Goal: Task Accomplishment & Management: Manage account settings

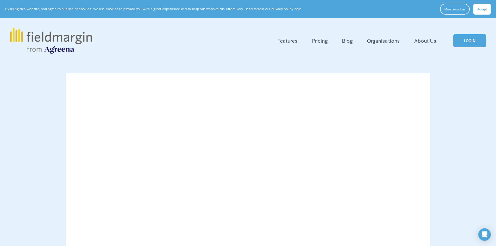
click at [457, 41] on link "LOGIN" at bounding box center [469, 40] width 33 height 13
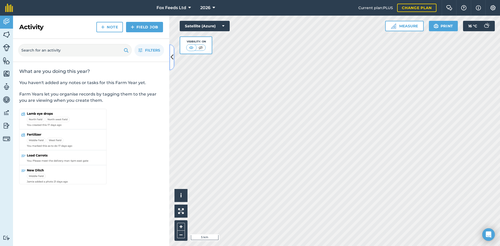
click at [172, 55] on icon at bounding box center [172, 57] width 3 height 9
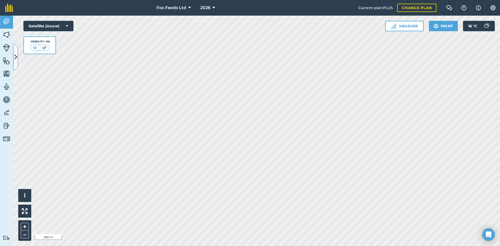
click at [14, 56] on icon at bounding box center [15, 57] width 3 height 9
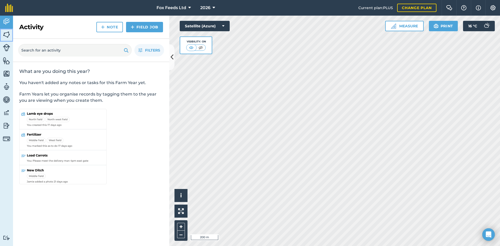
click at [7, 36] on img at bounding box center [6, 35] width 7 height 8
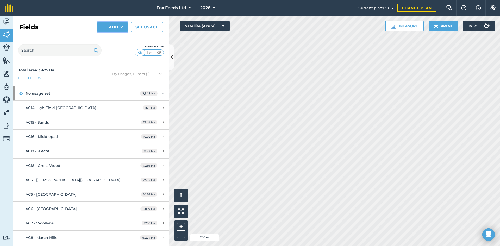
click at [116, 29] on button "Add" at bounding box center [112, 27] width 30 height 10
click at [108, 41] on link "Draw" at bounding box center [112, 38] width 29 height 11
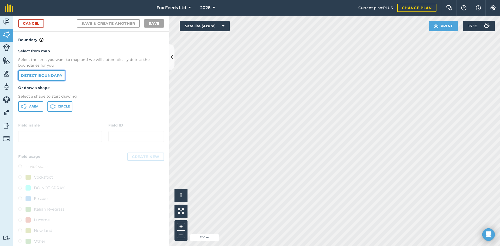
click at [51, 75] on link "Detect boundary" at bounding box center [41, 75] width 47 height 10
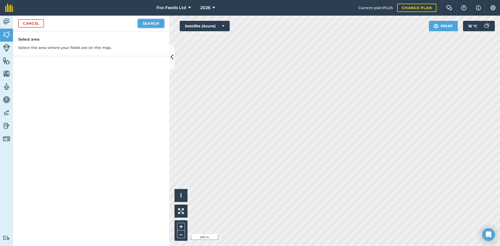
click at [142, 24] on button "Search" at bounding box center [151, 23] width 26 height 8
click at [130, 23] on button "Continue to edit boundaries" at bounding box center [124, 23] width 79 height 8
click at [121, 24] on button "Continue to name fields" at bounding box center [130, 23] width 67 height 8
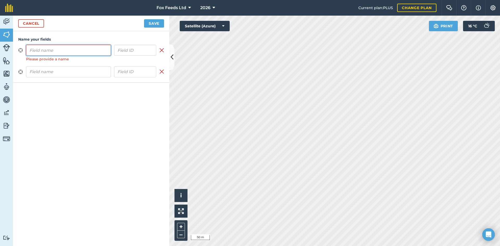
click at [49, 49] on input "text" at bounding box center [68, 50] width 85 height 11
type input "HW4 - Skinners"
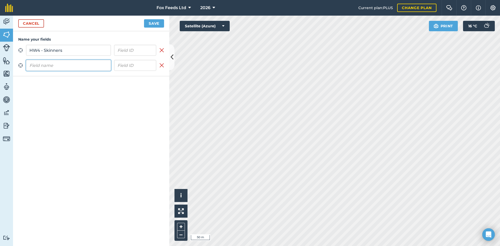
click at [50, 63] on input "text" at bounding box center [68, 65] width 85 height 11
type input "HW3 - [PERSON_NAME]"
click at [158, 25] on button "Save" at bounding box center [154, 23] width 20 height 8
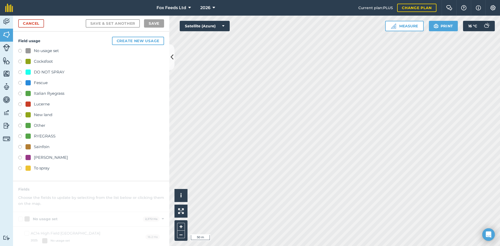
click at [21, 158] on label at bounding box center [21, 158] width 7 height 5
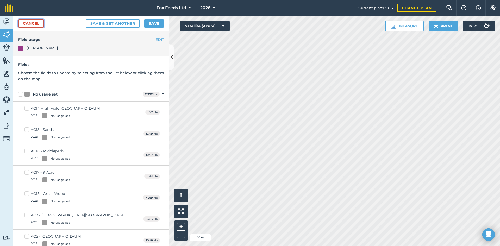
click at [38, 24] on link "Cancel" at bounding box center [31, 23] width 26 height 8
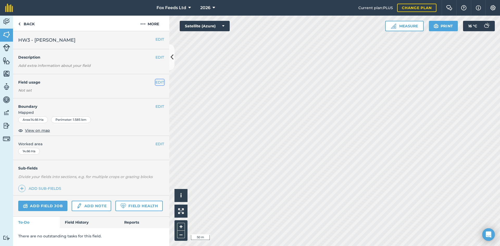
click at [157, 83] on button "EDIT" at bounding box center [160, 82] width 9 height 6
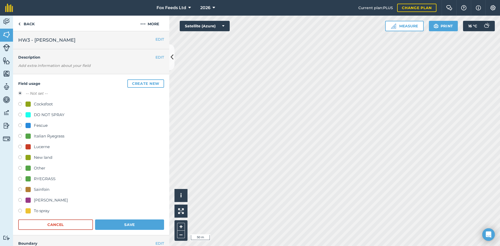
click at [18, 201] on div "Field usage Create new -- Not set -- Cocksfoot DO NOT SPRAY Fescue Italian Ryeg…" at bounding box center [91, 154] width 156 height 161
click at [20, 200] on label at bounding box center [21, 200] width 7 height 5
radio input "true"
radio input "false"
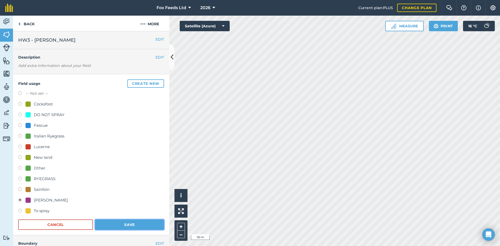
click at [128, 223] on button "Save" at bounding box center [129, 225] width 69 height 10
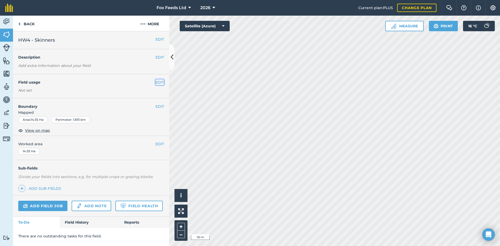
click at [158, 83] on button "EDIT" at bounding box center [160, 82] width 9 height 6
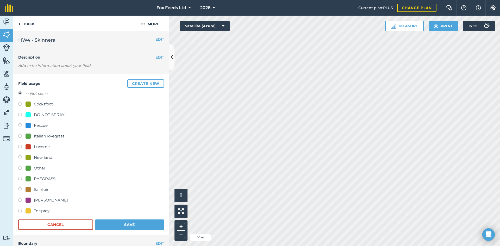
click at [21, 200] on label at bounding box center [21, 200] width 7 height 5
radio input "true"
radio input "false"
click at [134, 224] on button "Save" at bounding box center [129, 225] width 69 height 10
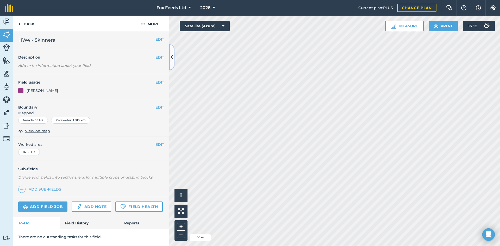
click at [173, 60] on icon at bounding box center [172, 57] width 3 height 9
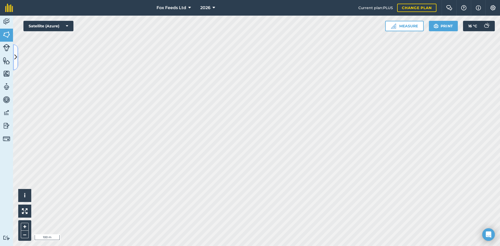
click at [16, 62] on button at bounding box center [15, 57] width 5 height 26
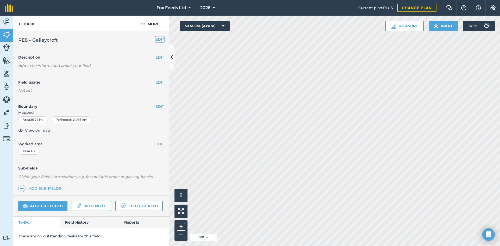
click at [156, 39] on button "EDIT" at bounding box center [160, 39] width 9 height 6
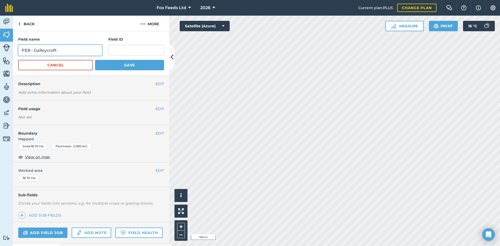
click at [29, 50] on input "PE8 - Galleycroft" at bounding box center [60, 50] width 84 height 11
type input "PE4 - [PERSON_NAME]"
click at [119, 67] on button "Save" at bounding box center [129, 65] width 69 height 10
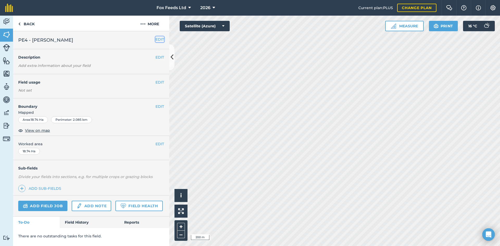
click at [160, 38] on button "EDIT" at bounding box center [160, 39] width 9 height 6
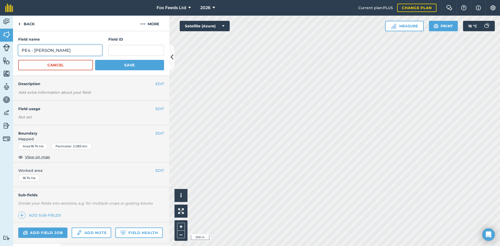
click at [30, 50] on input "PE4 - [PERSON_NAME]" at bounding box center [60, 50] width 84 height 11
type input "PE8 - Galleycroft"
click at [114, 63] on button "Save" at bounding box center [129, 65] width 69 height 10
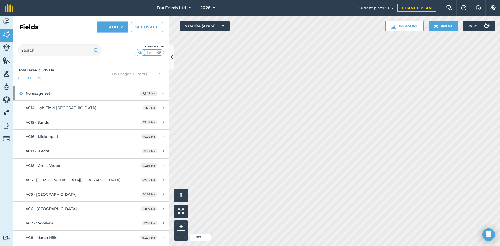
click at [111, 29] on button "Add" at bounding box center [112, 27] width 30 height 10
click at [113, 36] on link "Draw" at bounding box center [112, 38] width 29 height 11
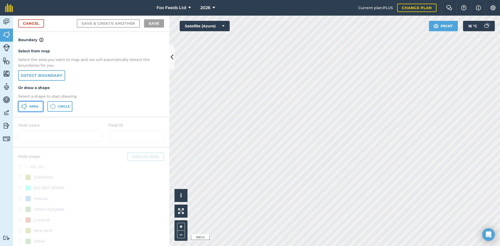
click at [33, 108] on span "Area" at bounding box center [33, 106] width 9 height 4
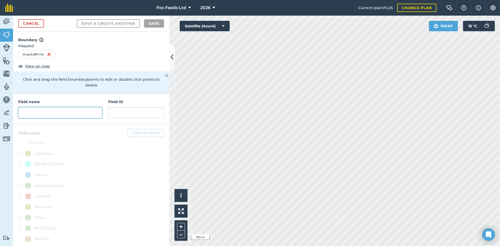
click at [30, 111] on input "text" at bounding box center [60, 112] width 84 height 11
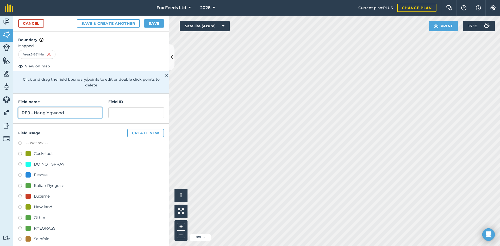
type input "PE9 - Hangingwood"
click at [19, 186] on label at bounding box center [21, 186] width 7 height 5
radio input "true"
click at [154, 22] on button "Save" at bounding box center [154, 23] width 20 height 8
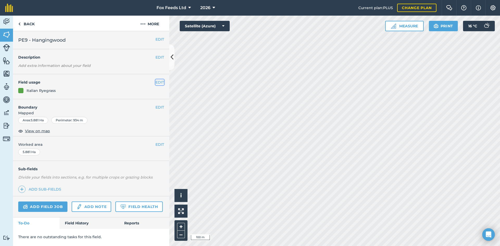
click at [162, 82] on button "EDIT" at bounding box center [160, 82] width 9 height 6
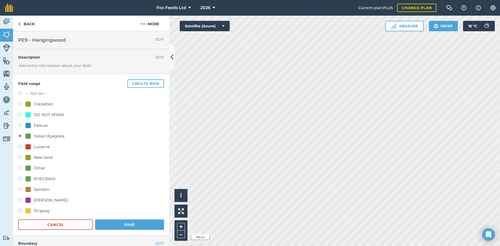
click at [20, 201] on label at bounding box center [21, 200] width 7 height 5
radio input "true"
radio input "false"
click at [110, 226] on button "Save" at bounding box center [129, 225] width 69 height 10
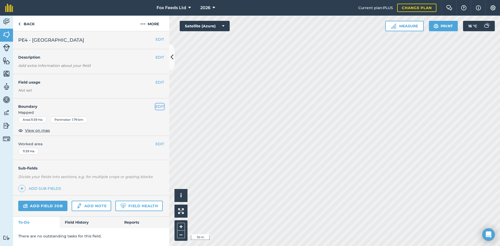
click at [160, 107] on button "EDIT" at bounding box center [160, 107] width 9 height 6
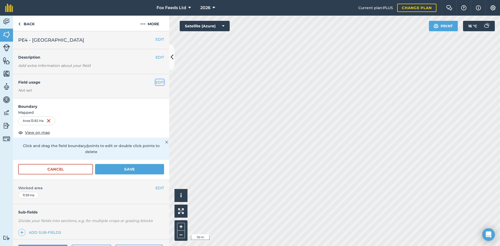
click at [156, 81] on button "EDIT" at bounding box center [160, 82] width 9 height 6
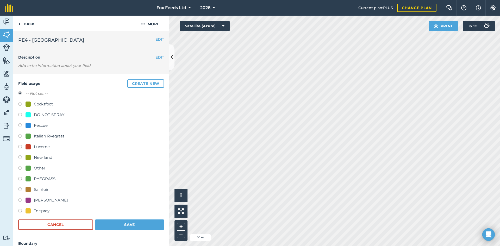
click at [20, 137] on label at bounding box center [21, 136] width 7 height 5
radio input "true"
radio input "false"
click at [112, 224] on button "Save" at bounding box center [129, 225] width 69 height 10
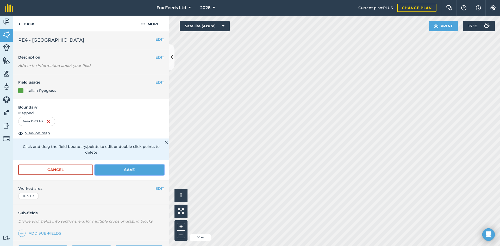
click at [117, 169] on button "Save" at bounding box center [129, 170] width 69 height 10
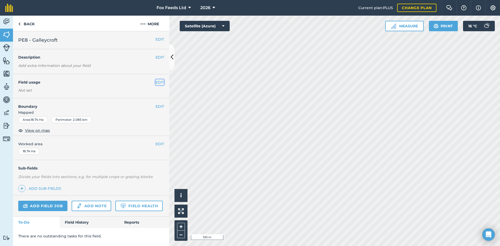
click at [156, 82] on button "EDIT" at bounding box center [160, 82] width 9 height 6
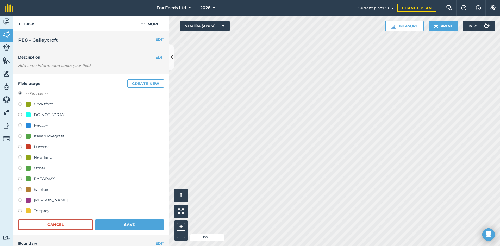
click at [18, 136] on div "Field usage Create new -- Not set -- Cocksfoot DO NOT SPRAY Fescue Italian Ryeg…" at bounding box center [91, 154] width 156 height 161
click at [21, 137] on label at bounding box center [21, 136] width 7 height 5
radio input "true"
radio input "false"
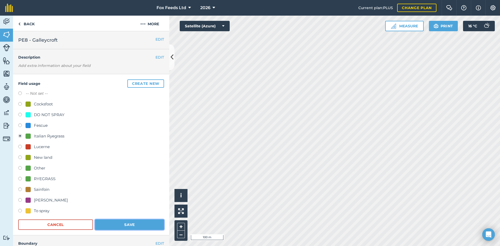
click at [118, 223] on button "Save" at bounding box center [129, 225] width 69 height 10
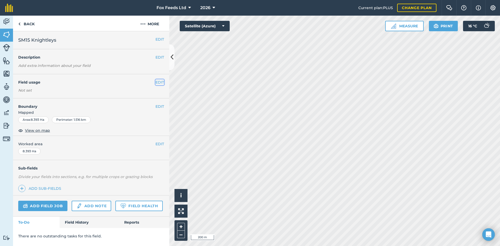
click at [159, 82] on button "EDIT" at bounding box center [160, 82] width 9 height 6
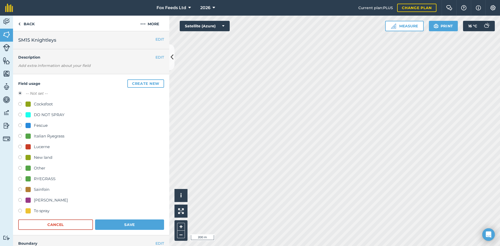
click at [21, 134] on label at bounding box center [21, 136] width 7 height 5
radio input "true"
radio input "false"
click at [138, 225] on button "Save" at bounding box center [129, 225] width 69 height 10
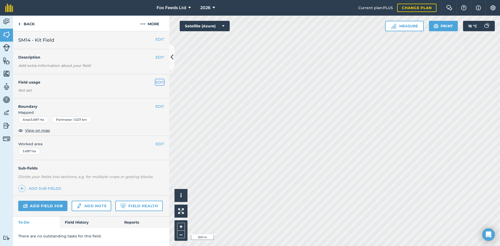
click at [156, 83] on button "EDIT" at bounding box center [160, 82] width 9 height 6
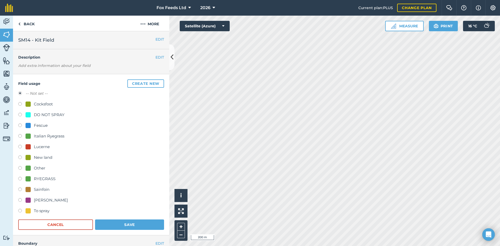
click at [20, 136] on label at bounding box center [21, 136] width 7 height 5
radio input "true"
radio input "false"
click at [124, 223] on button "Save" at bounding box center [129, 225] width 69 height 10
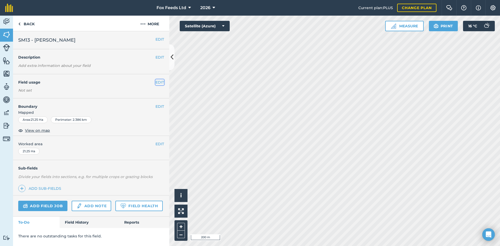
click at [160, 82] on button "EDIT" at bounding box center [160, 82] width 9 height 6
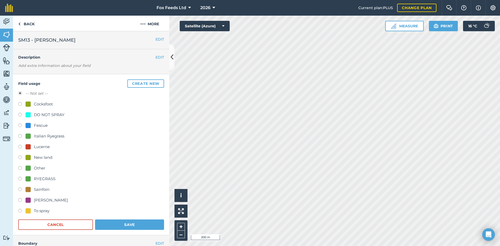
click at [21, 136] on label at bounding box center [21, 136] width 7 height 5
radio input "true"
radio input "false"
click at [130, 223] on button "Save" at bounding box center [129, 225] width 69 height 10
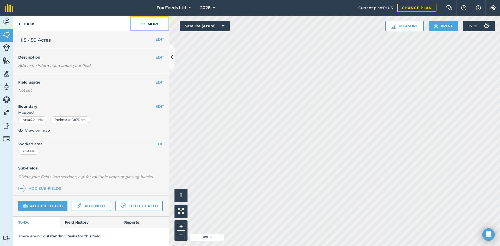
click at [152, 23] on button "More" at bounding box center [149, 23] width 39 height 15
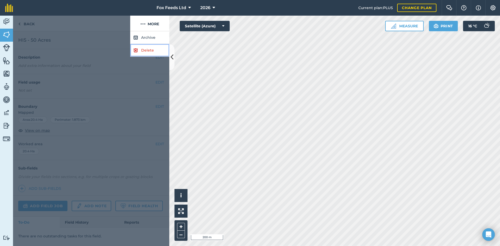
click at [144, 52] on link "Delete" at bounding box center [149, 50] width 39 height 13
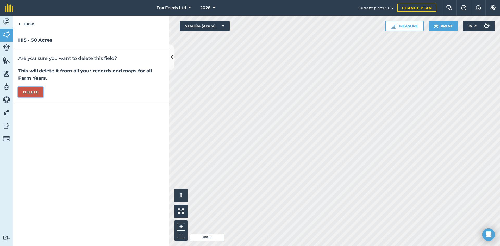
click at [32, 93] on button "Delete" at bounding box center [30, 92] width 25 height 10
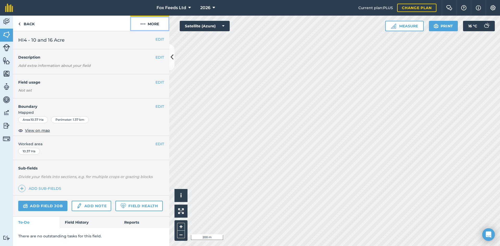
click at [154, 24] on button "More" at bounding box center [149, 23] width 39 height 15
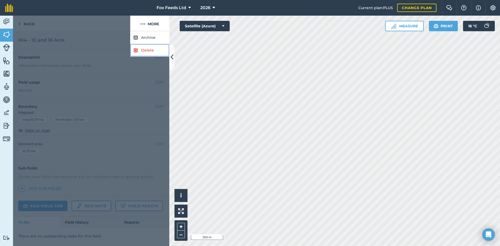
click at [153, 50] on link "Delete" at bounding box center [149, 50] width 39 height 13
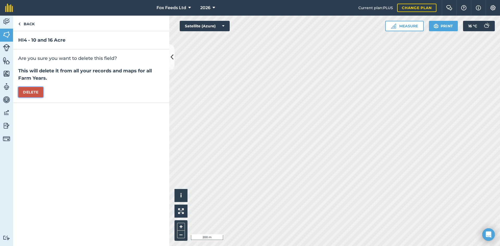
click at [35, 91] on button "Delete" at bounding box center [30, 92] width 25 height 10
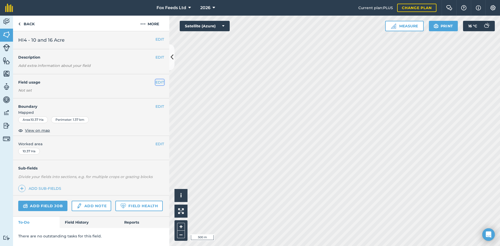
click at [157, 83] on button "EDIT" at bounding box center [160, 82] width 9 height 6
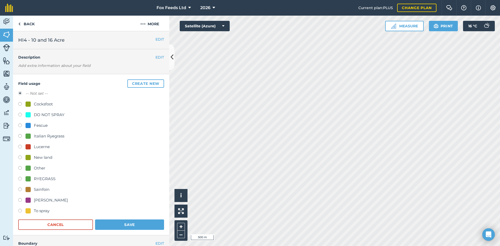
click at [22, 136] on label at bounding box center [21, 136] width 7 height 5
radio input "true"
radio input "false"
click at [131, 227] on button "Save" at bounding box center [129, 225] width 69 height 10
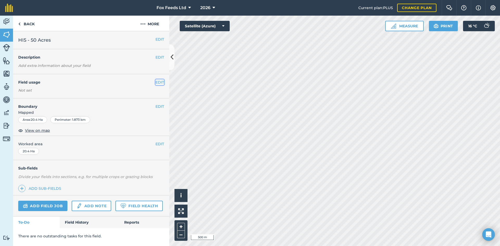
click at [157, 81] on button "EDIT" at bounding box center [160, 82] width 9 height 6
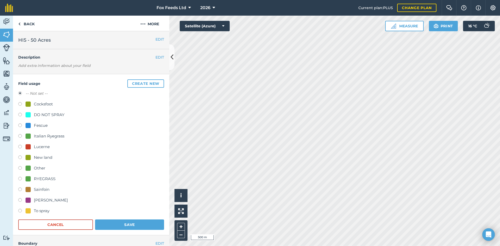
click at [20, 136] on label at bounding box center [21, 136] width 7 height 5
radio input "true"
radio input "false"
click at [131, 221] on button "Save" at bounding box center [129, 225] width 69 height 10
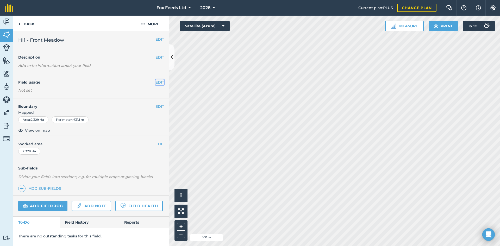
click at [161, 82] on button "EDIT" at bounding box center [160, 82] width 9 height 6
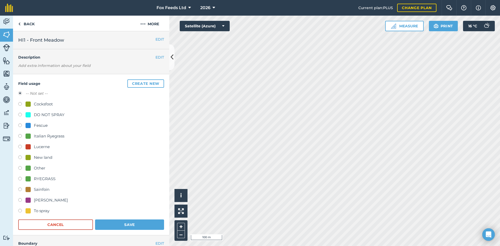
click at [20, 135] on label at bounding box center [21, 136] width 7 height 5
radio input "true"
radio input "false"
click at [135, 225] on button "Save" at bounding box center [129, 225] width 69 height 10
